Goal: Transaction & Acquisition: Purchase product/service

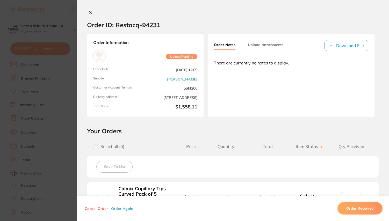
click at [90, 12] on icon at bounding box center [91, 13] width 4 height 4
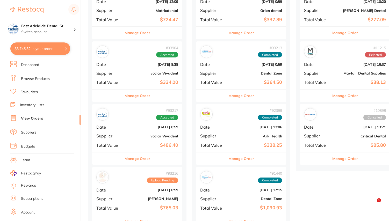
click at [51, 47] on button "$3,745.32 in your order" at bounding box center [40, 48] width 60 height 12
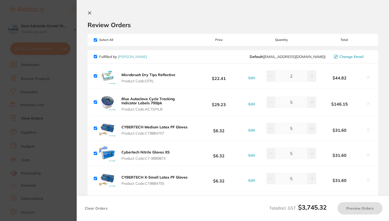
checkbox input "true"
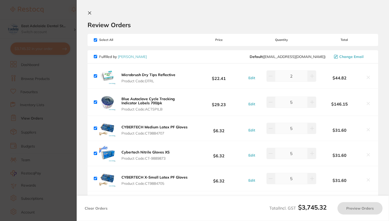
checkbox input "true"
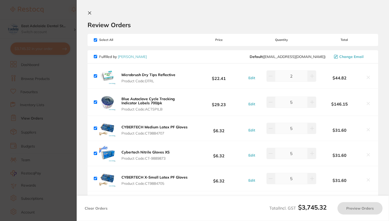
checkbox input "true"
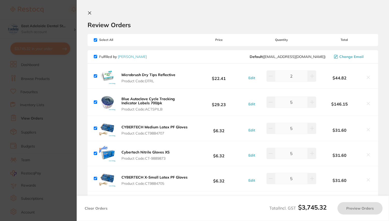
checkbox input "true"
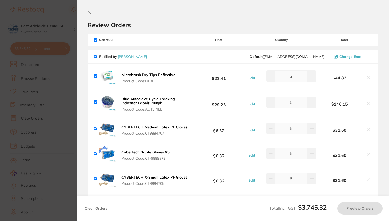
checkbox input "true"
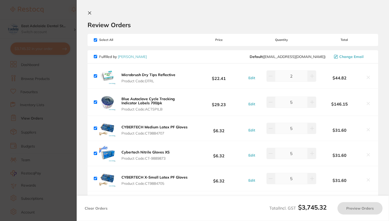
checkbox input "true"
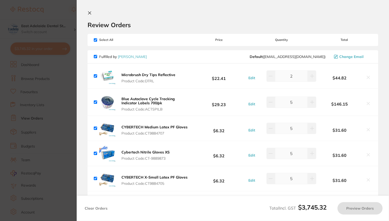
checkbox input "true"
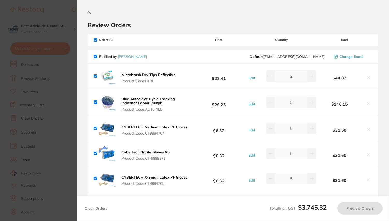
checkbox input "true"
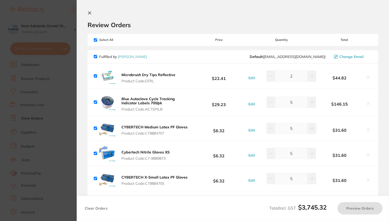
checkbox input "true"
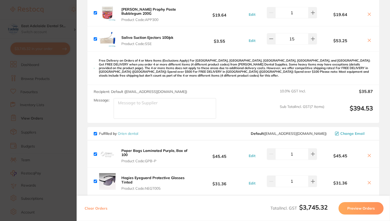
scroll to position [267, 0]
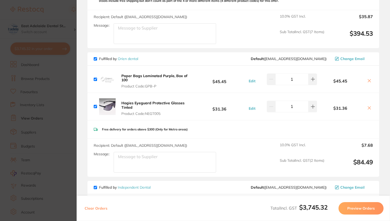
click at [151, 76] on b "Paper Bags Laminated Purple, Box of 100" at bounding box center [154, 78] width 66 height 9
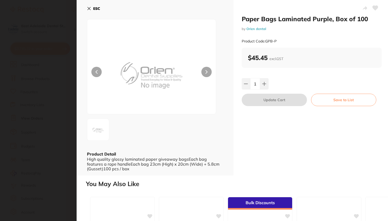
click at [90, 7] on icon at bounding box center [89, 8] width 3 height 3
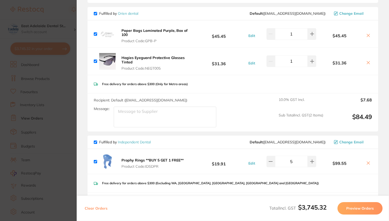
scroll to position [33, 0]
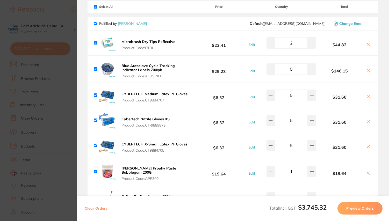
click at [63, 19] on section "Update RRP Set your pre negotiated price for this item. Item Agreed RRP (excl. …" at bounding box center [194, 110] width 389 height 221
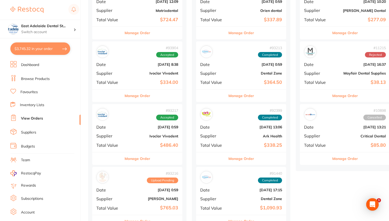
click at [35, 117] on link "View Orders" at bounding box center [32, 118] width 22 height 5
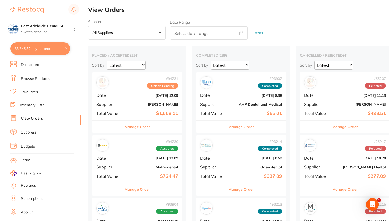
click at [35, 117] on link "View Orders" at bounding box center [32, 118] width 22 height 5
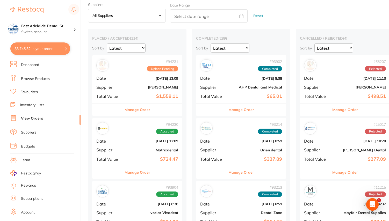
scroll to position [17, 0]
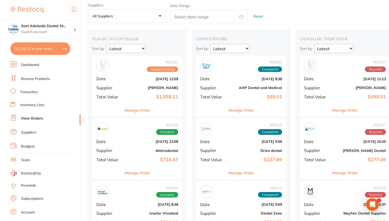
click at [52, 50] on button "$3,745.32 in your order" at bounding box center [40, 48] width 60 height 12
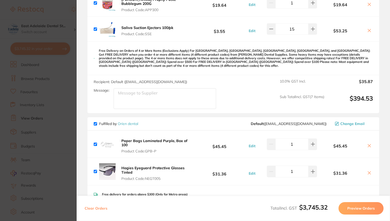
scroll to position [203, 0]
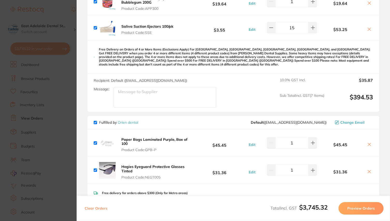
click at [368, 146] on icon at bounding box center [370, 144] width 4 height 4
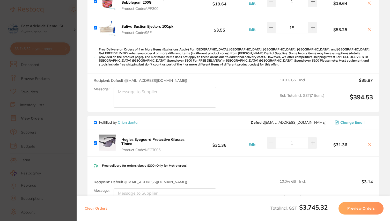
checkbox input "false"
click at [96, 124] on input "checkbox" at bounding box center [95, 122] width 3 height 3
checkbox input "false"
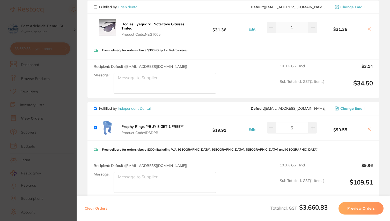
scroll to position [321, 0]
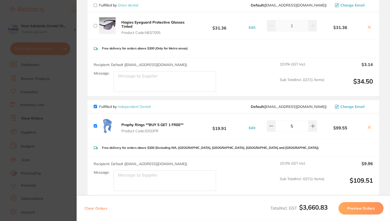
click at [96, 108] on input "checkbox" at bounding box center [95, 106] width 3 height 3
checkbox input "false"
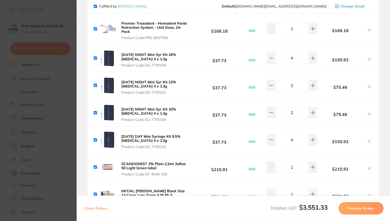
scroll to position [523, 0]
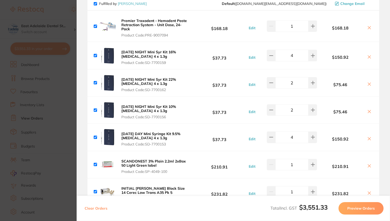
click at [96, 28] on input "checkbox" at bounding box center [95, 26] width 3 height 3
checkbox input "false"
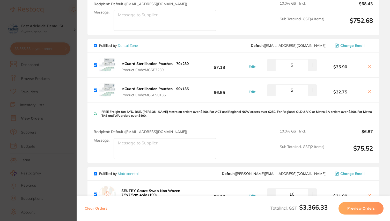
scroll to position [928, 0]
click at [97, 47] on input "checkbox" at bounding box center [95, 45] width 3 height 3
checkbox input "false"
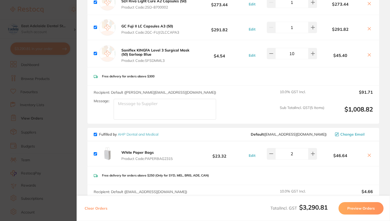
scroll to position [1342, 0]
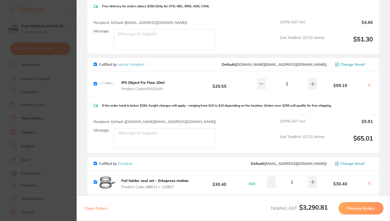
click at [64, 12] on section "Update RRP Set your pre negotiated price for this item. Item Agreed RRP (excl. …" at bounding box center [195, 110] width 390 height 221
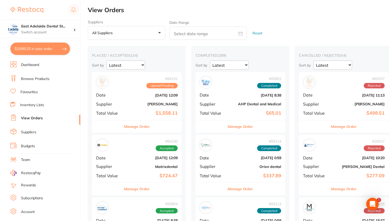
scroll to position [17, 0]
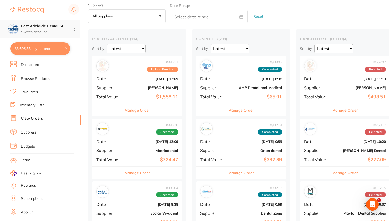
click at [52, 30] on p "Switch account" at bounding box center [47, 32] width 52 height 5
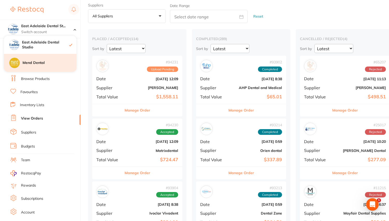
click at [38, 61] on h4 "Mend Dental" at bounding box center [50, 62] width 54 height 5
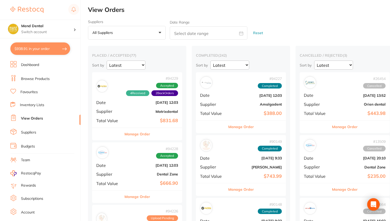
click at [58, 50] on button "$938.91 in your order" at bounding box center [40, 48] width 60 height 12
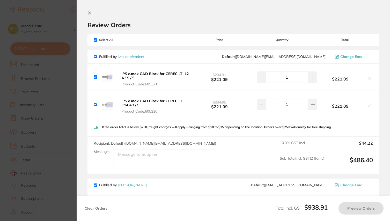
checkbox input "true"
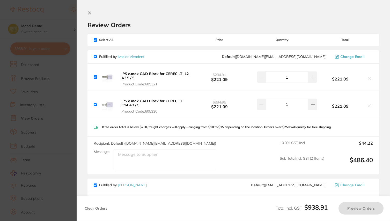
checkbox input "true"
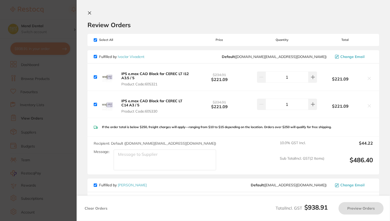
checkbox input "true"
click at [89, 13] on icon at bounding box center [90, 13] width 4 height 4
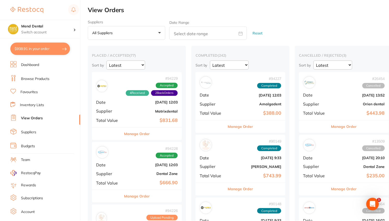
scroll to position [17, 0]
